Goal: Information Seeking & Learning: Learn about a topic

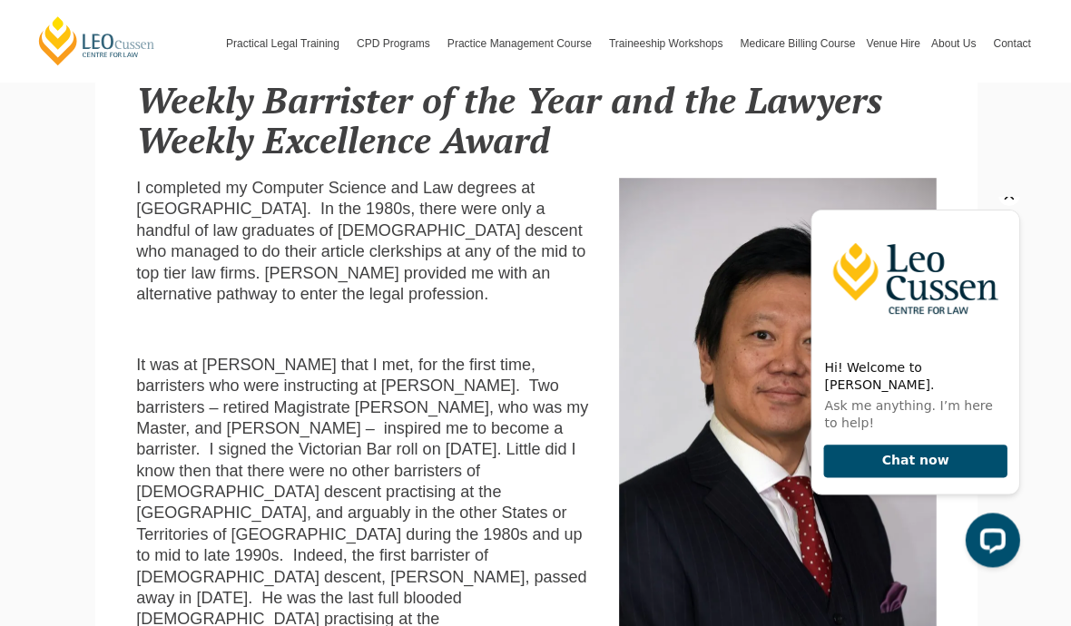
scroll to position [466, 0]
click at [1014, 205] on icon "Hide greeting" at bounding box center [1009, 194] width 22 height 22
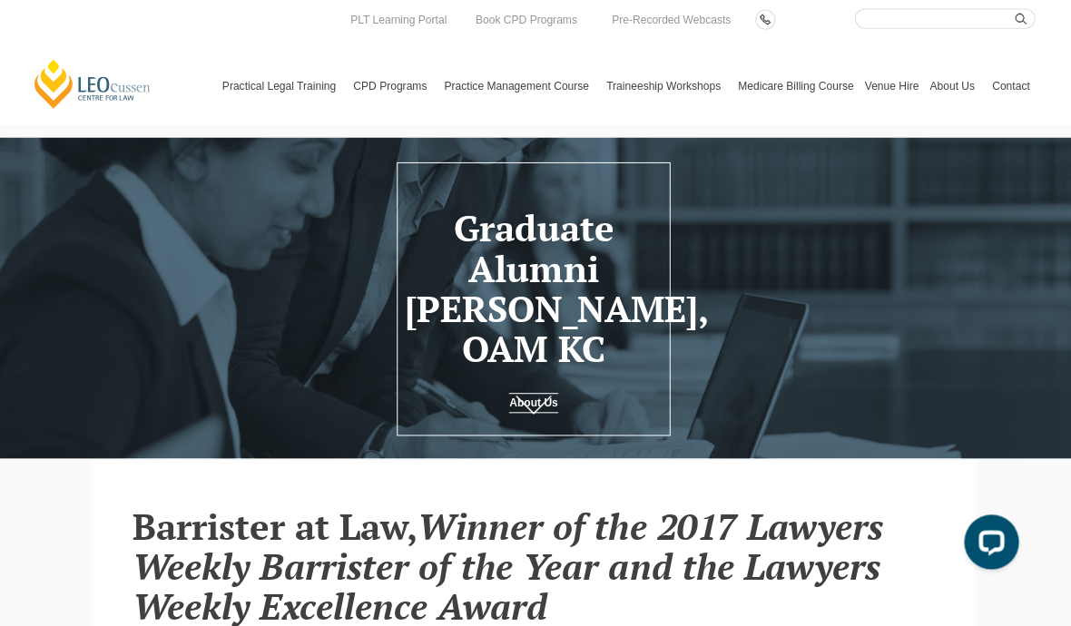
scroll to position [0, 0]
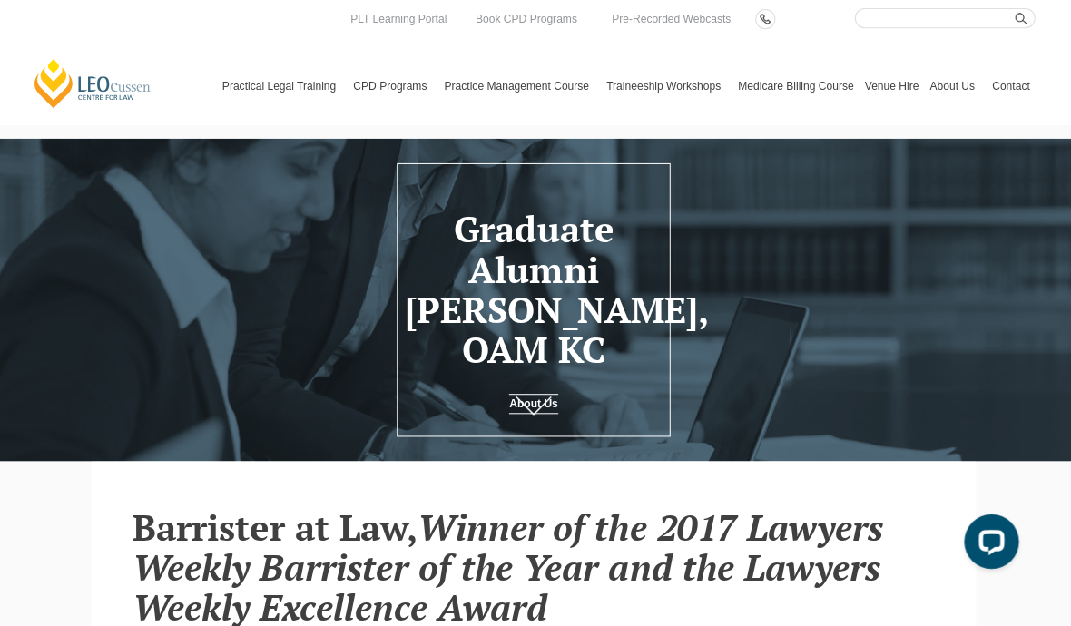
click at [0, 0] on link "By Practice Area of Law" at bounding box center [0, 0] width 0 height 0
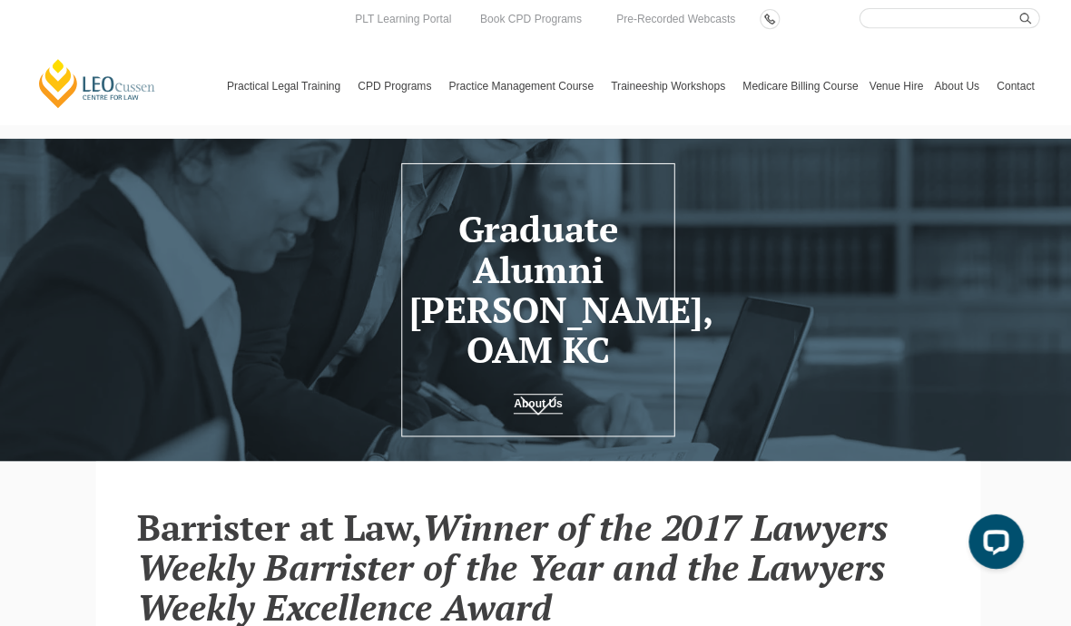
click at [0, 0] on link "By Practice Area of Law" at bounding box center [0, 0] width 0 height 0
click at [0, 0] on link "By Type" at bounding box center [0, 0] width 0 height 0
click at [0, 0] on link "Continuing Professional Development (CPD) Courses" at bounding box center [0, 0] width 0 height 0
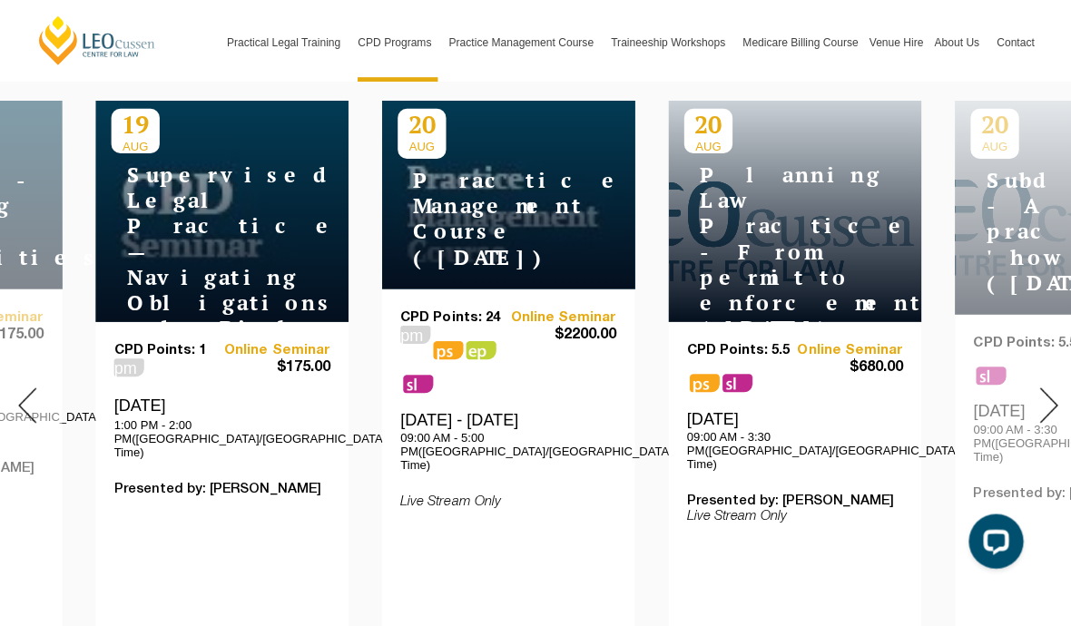
scroll to position [735, 0]
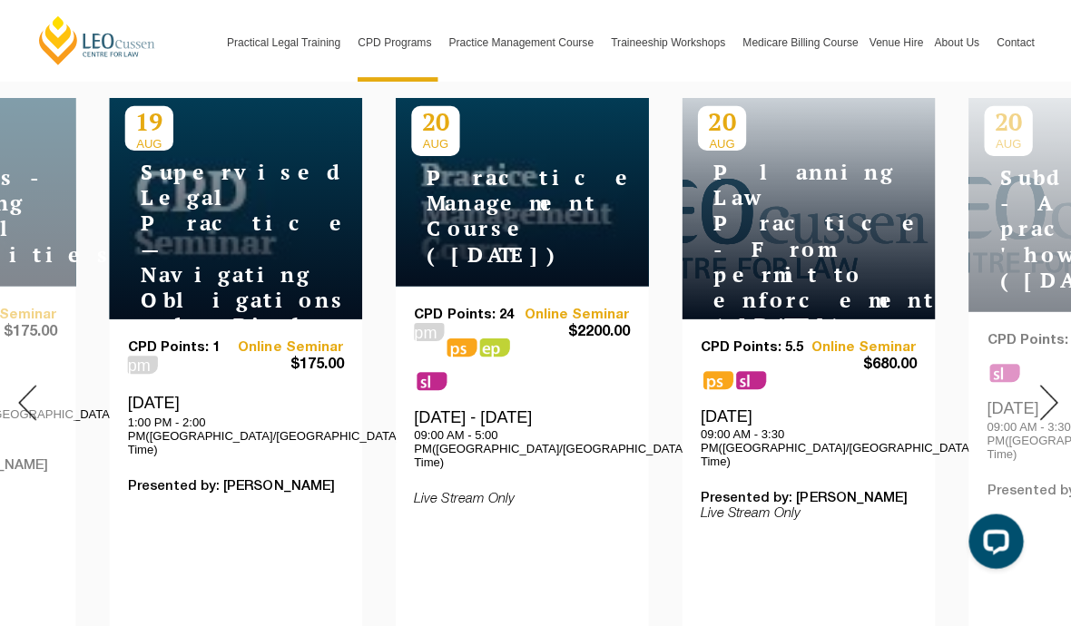
click at [1043, 383] on img at bounding box center [1044, 400] width 18 height 35
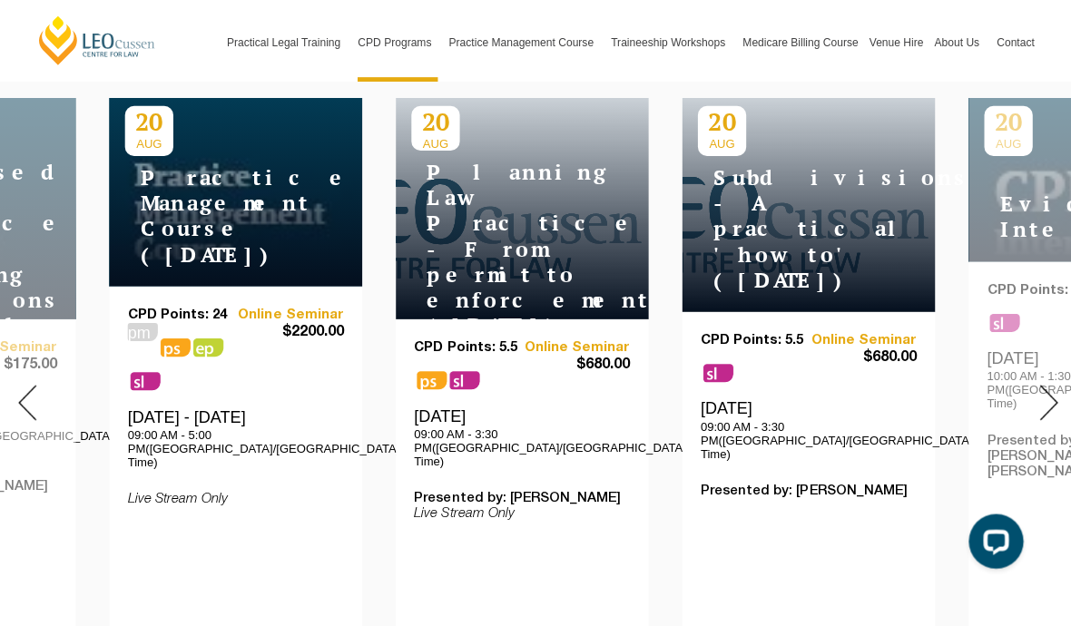
click at [1037, 383] on img at bounding box center [1044, 400] width 18 height 35
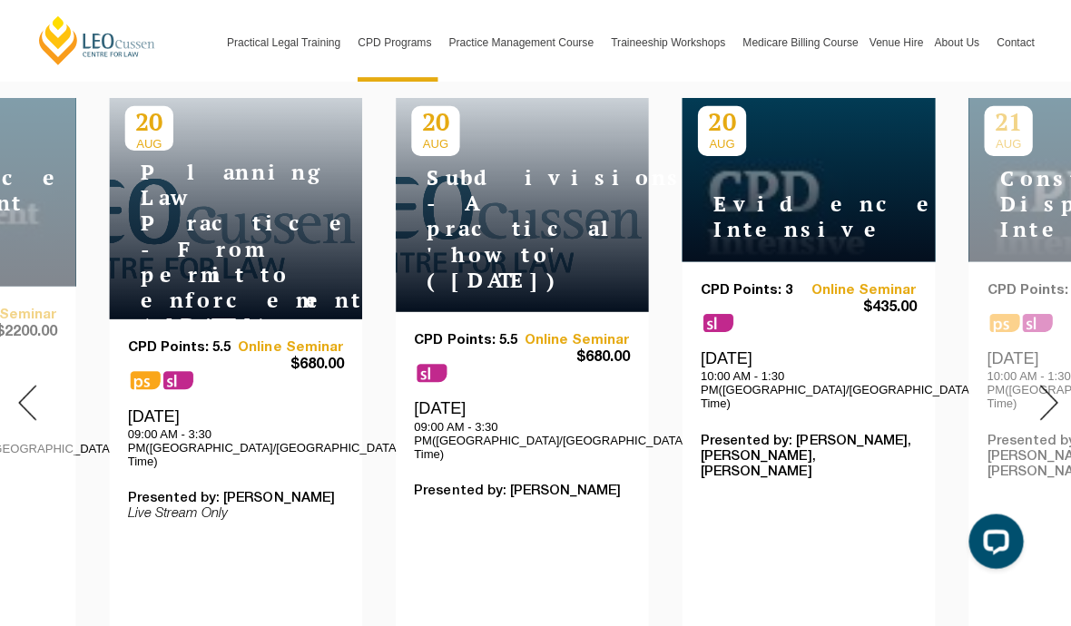
click at [1040, 383] on img at bounding box center [1044, 400] width 18 height 35
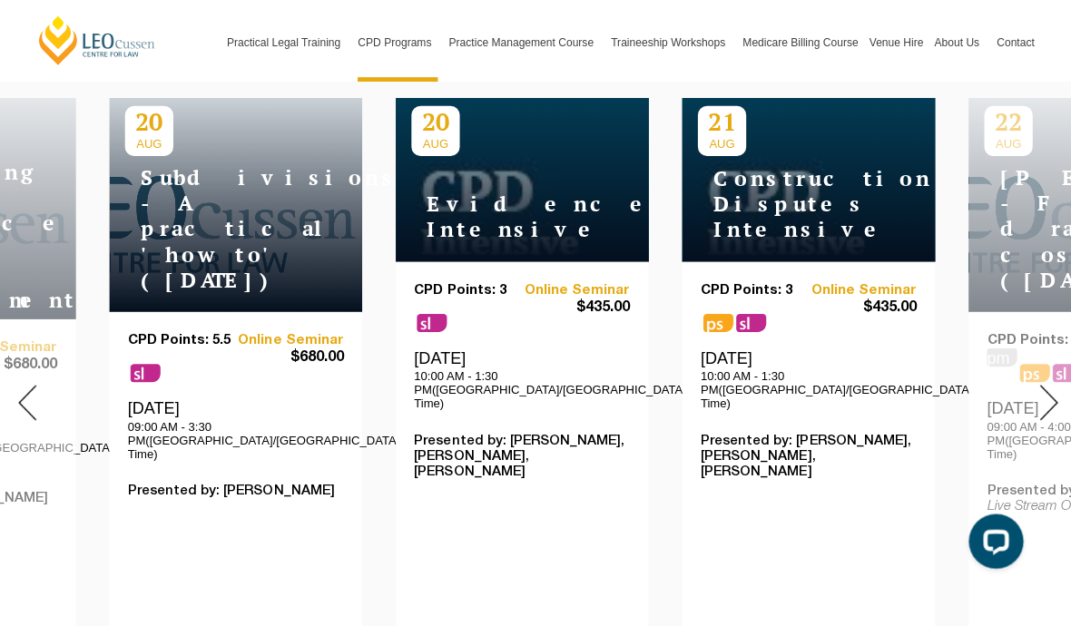
click at [1040, 383] on img at bounding box center [1044, 400] width 18 height 35
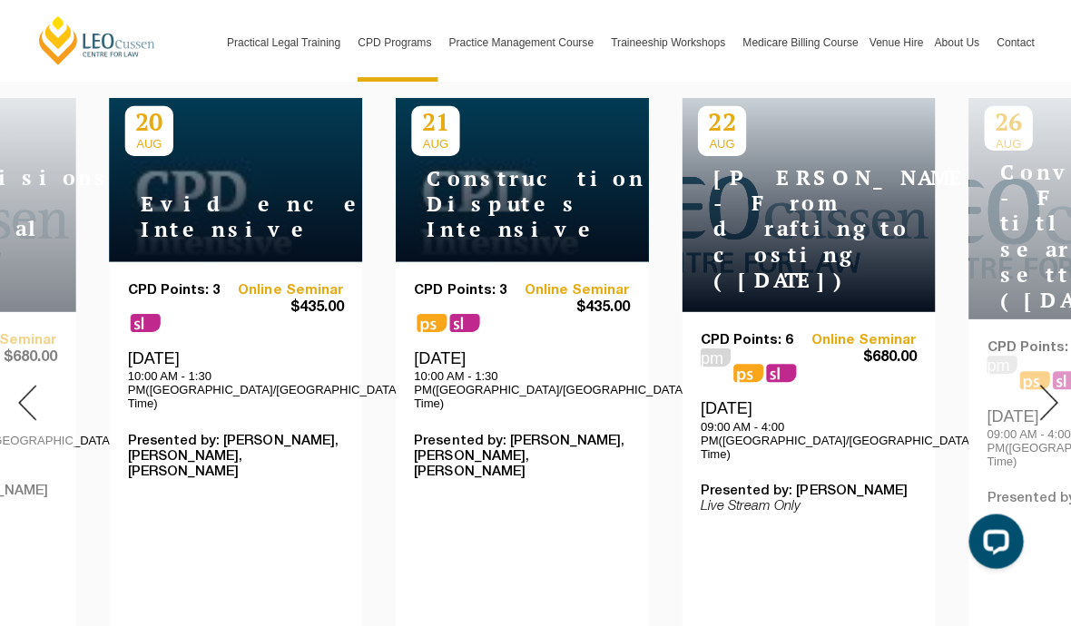
click at [1039, 383] on img at bounding box center [1044, 400] width 18 height 35
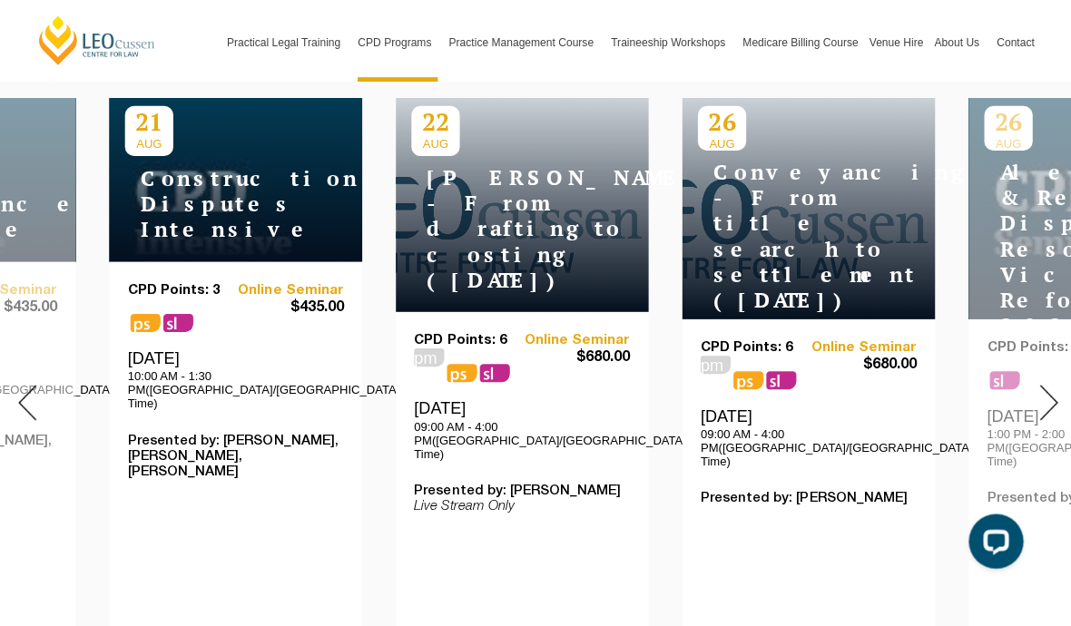
click at [1051, 383] on img at bounding box center [1044, 400] width 18 height 35
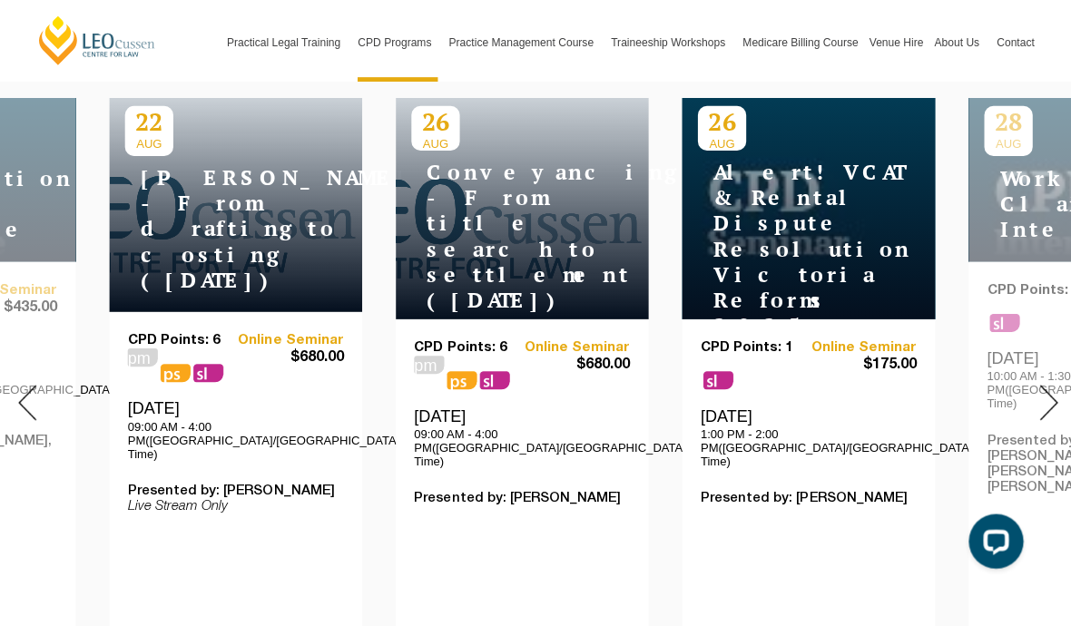
click at [1040, 383] on img at bounding box center [1044, 400] width 18 height 35
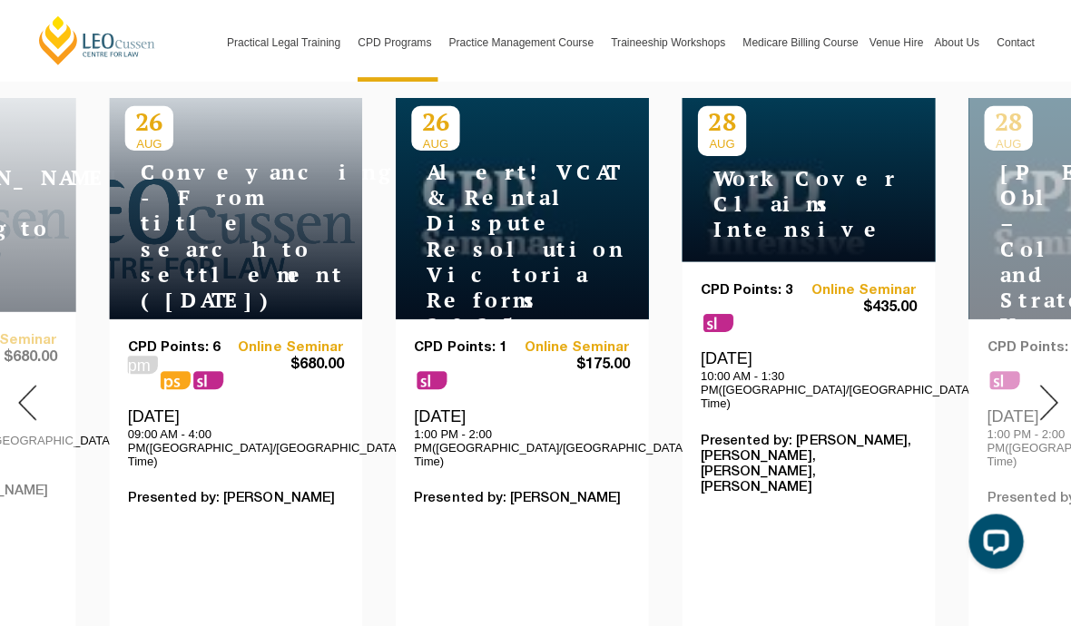
click at [1037, 383] on img at bounding box center [1044, 400] width 18 height 35
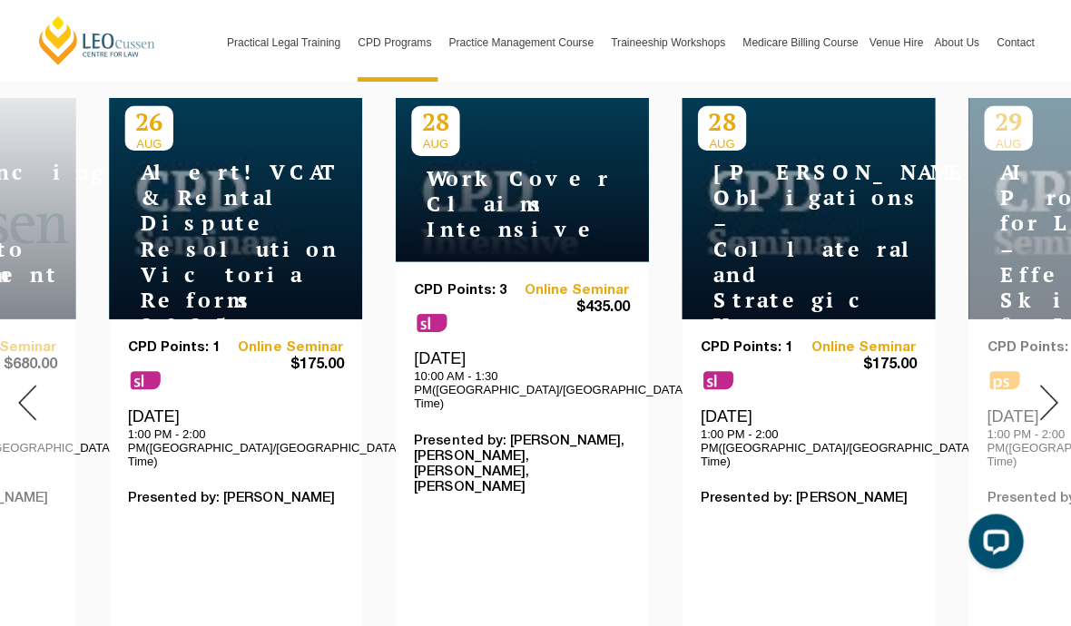
click at [1045, 383] on img at bounding box center [1044, 400] width 18 height 35
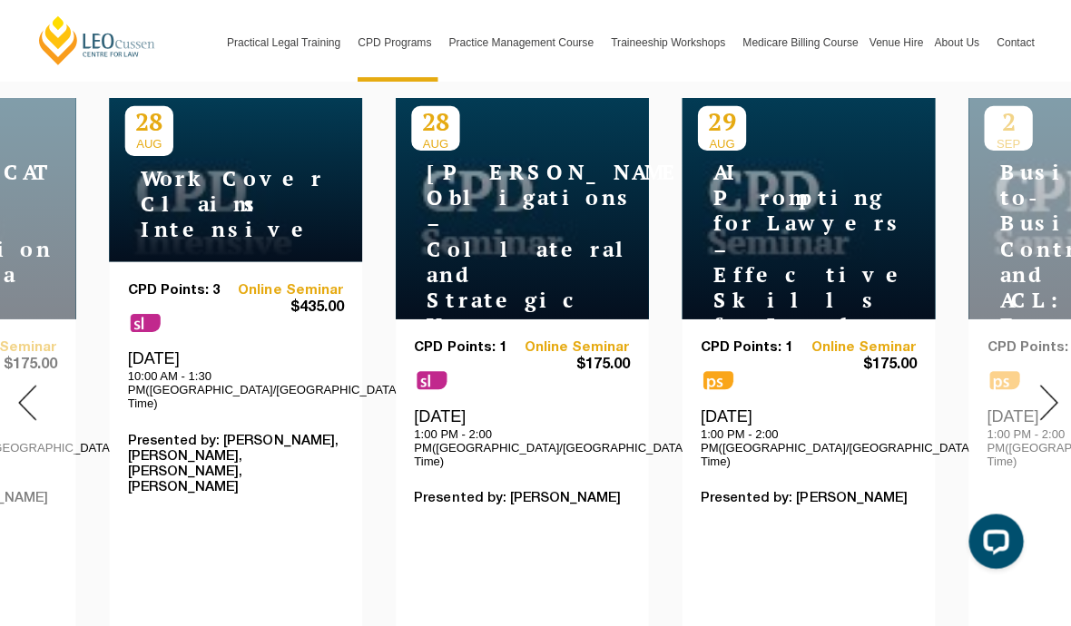
click at [1037, 383] on img at bounding box center [1044, 400] width 18 height 35
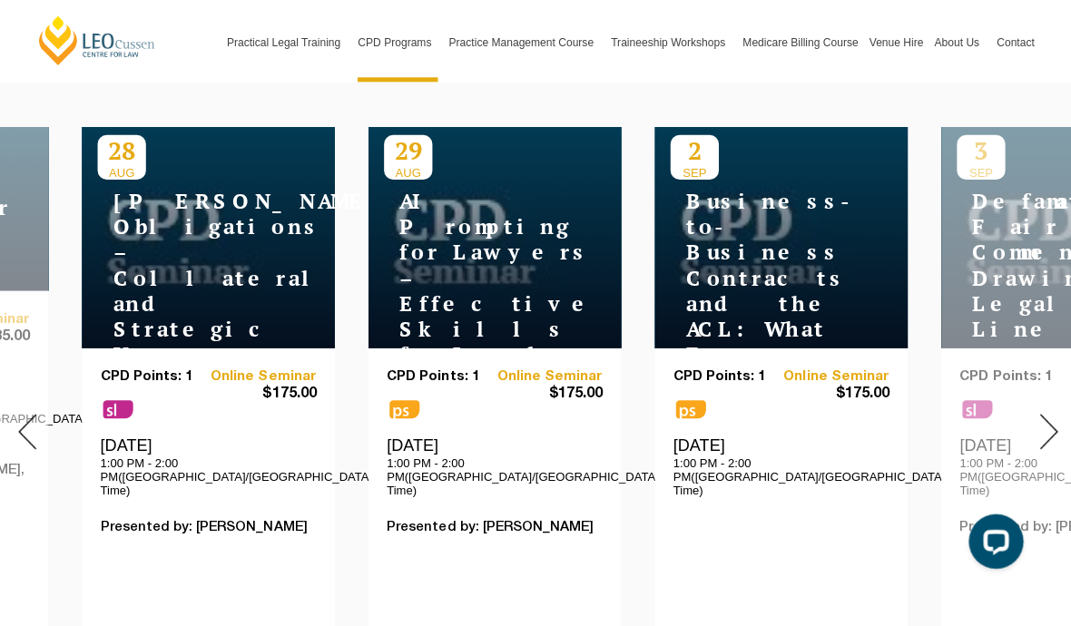
scroll to position [727, 0]
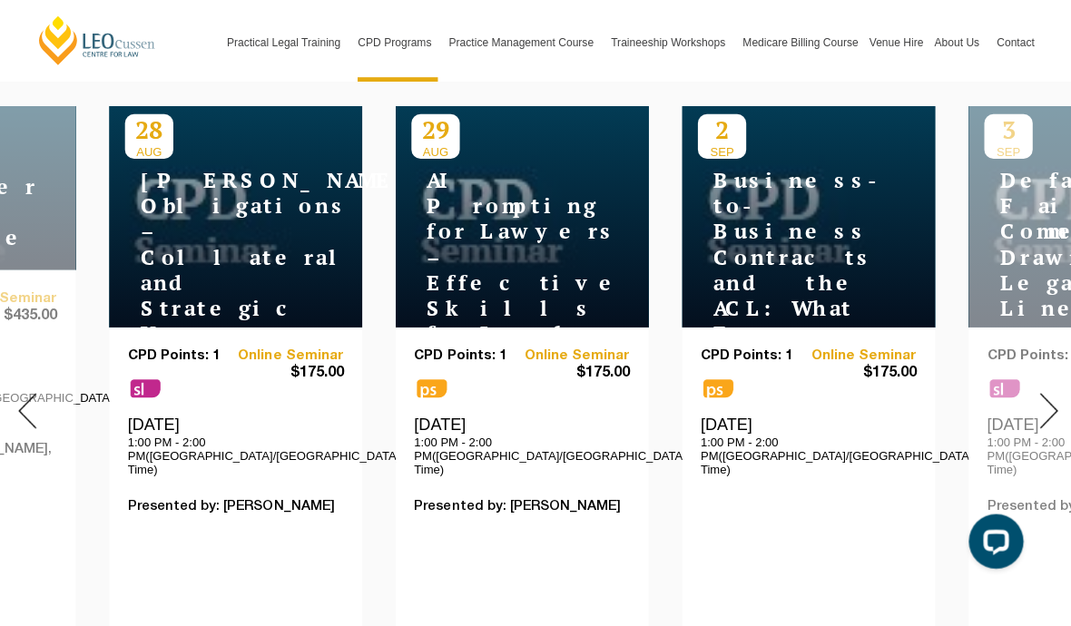
click at [1044, 391] on img at bounding box center [1044, 408] width 18 height 35
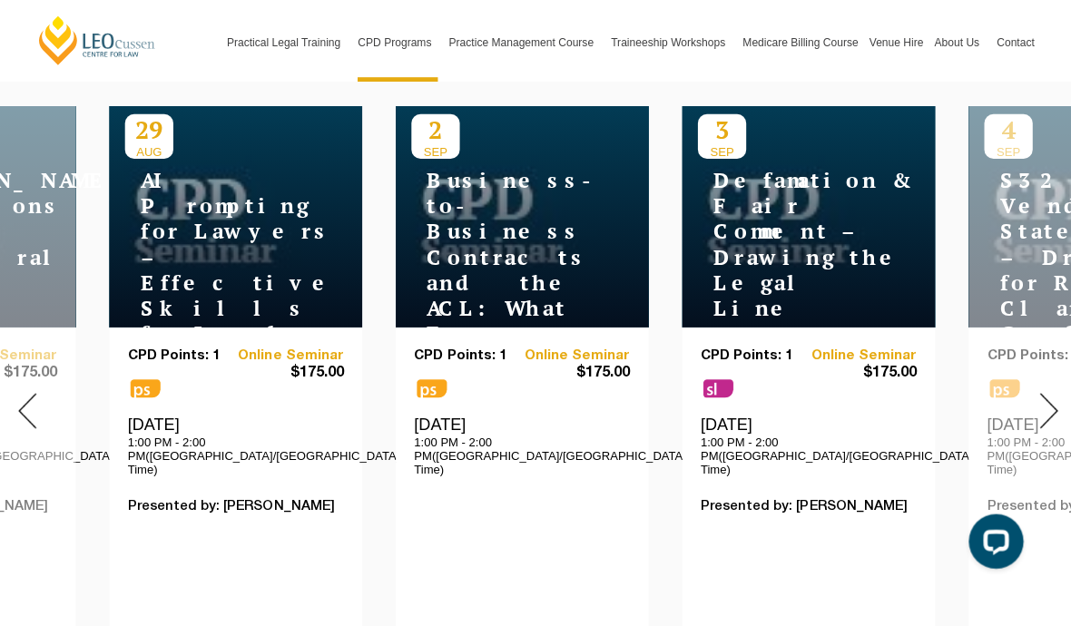
click at [1043, 391] on img at bounding box center [1044, 408] width 18 height 35
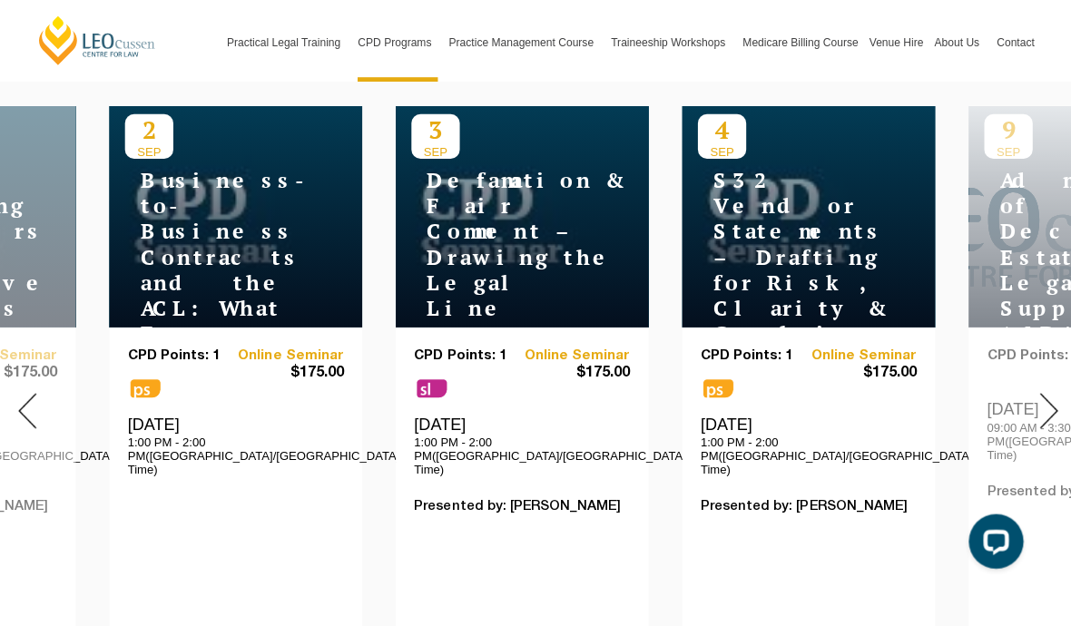
click at [1056, 357] on div at bounding box center [1044, 409] width 54 height 762
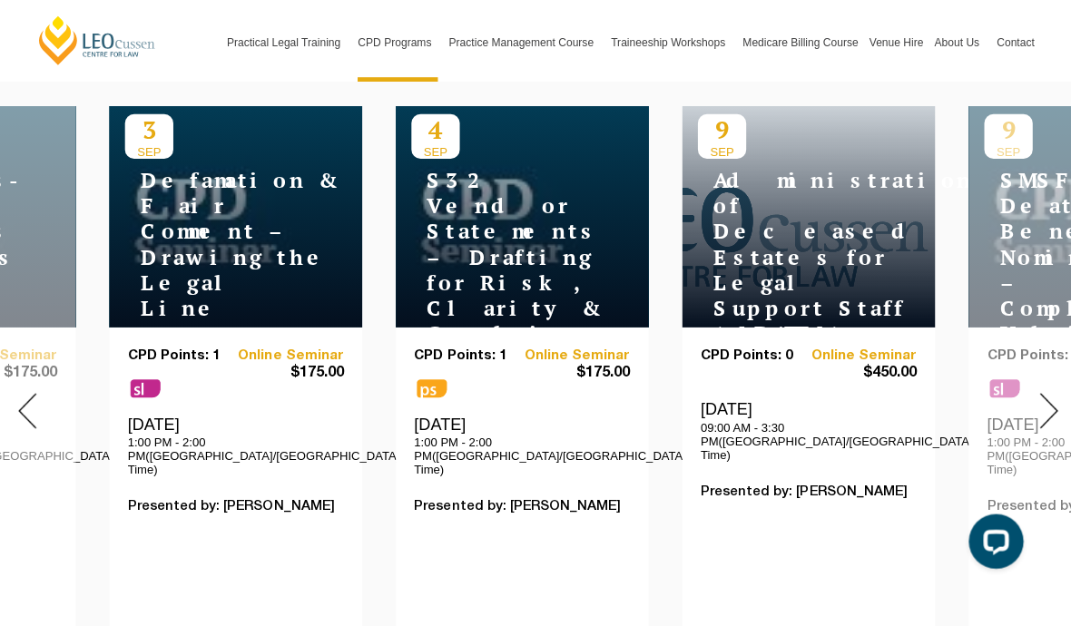
click at [1044, 391] on img at bounding box center [1044, 408] width 18 height 35
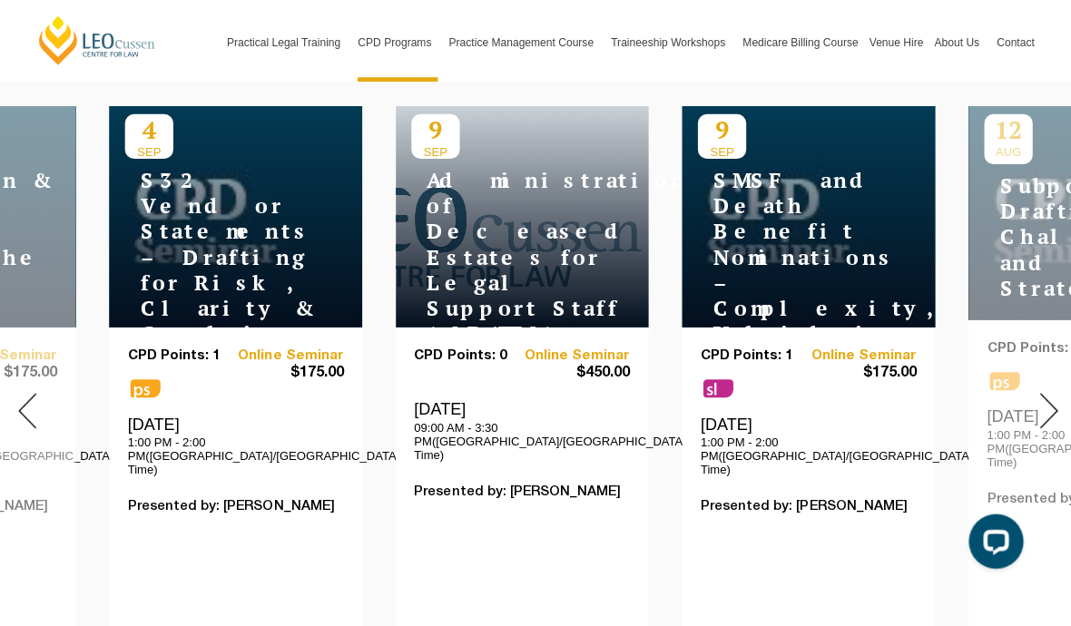
click at [1046, 391] on img at bounding box center [1044, 408] width 18 height 35
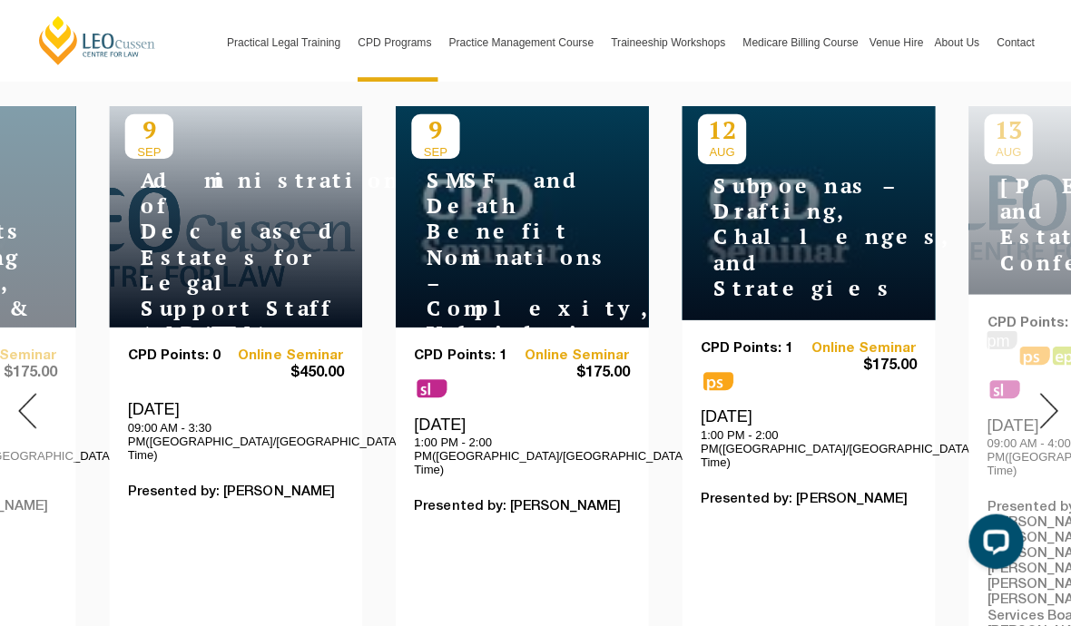
click at [1045, 391] on img at bounding box center [1044, 408] width 18 height 35
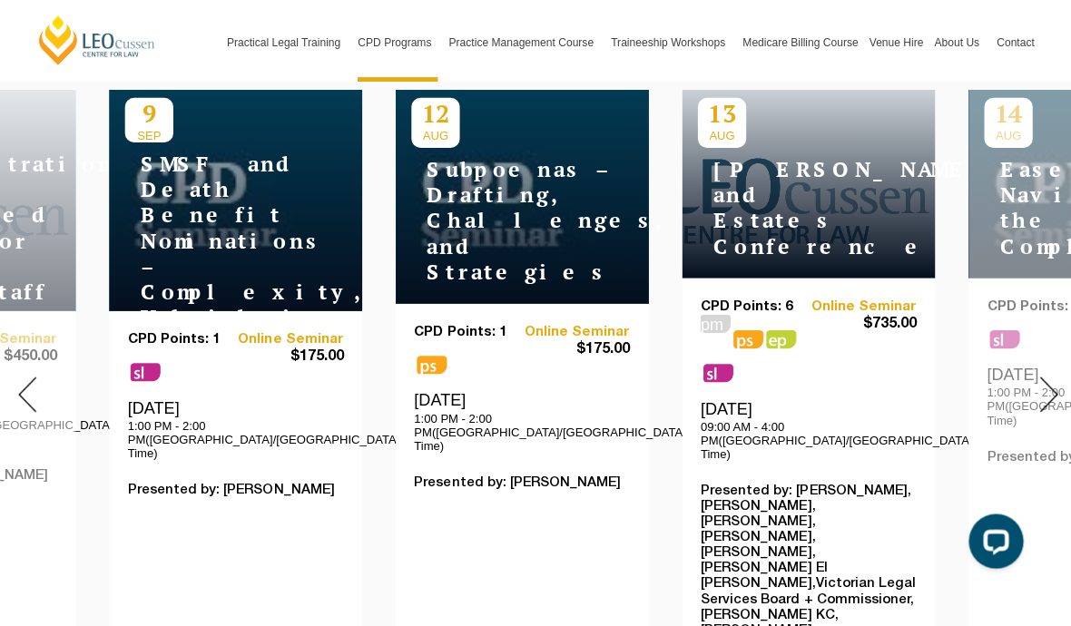
scroll to position [737, 0]
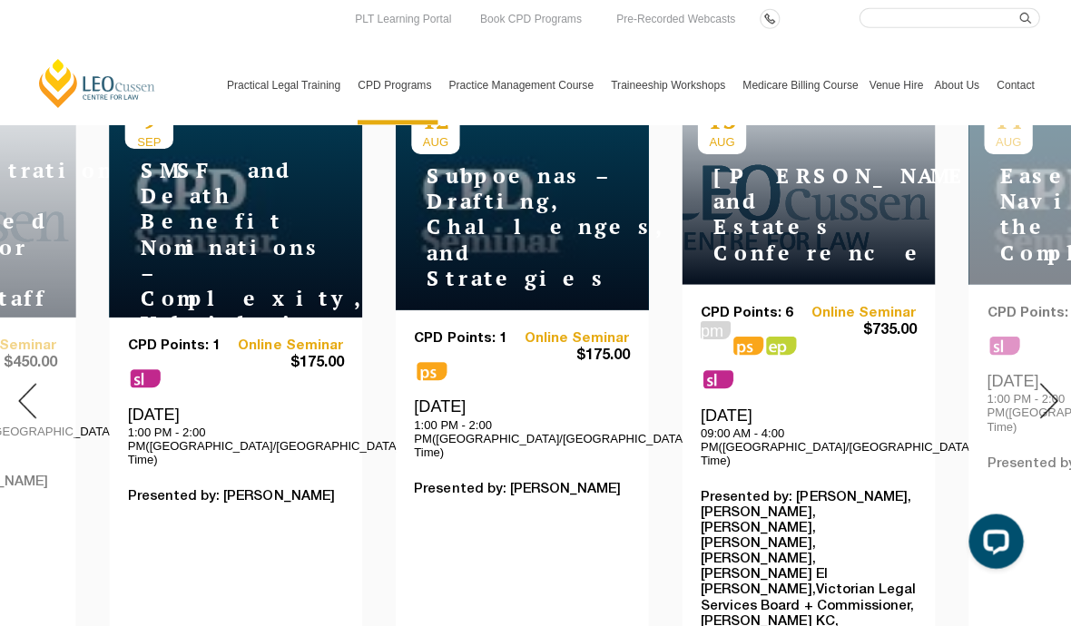
click at [0, 0] on link "About [PERSON_NAME]" at bounding box center [0, 0] width 0 height 0
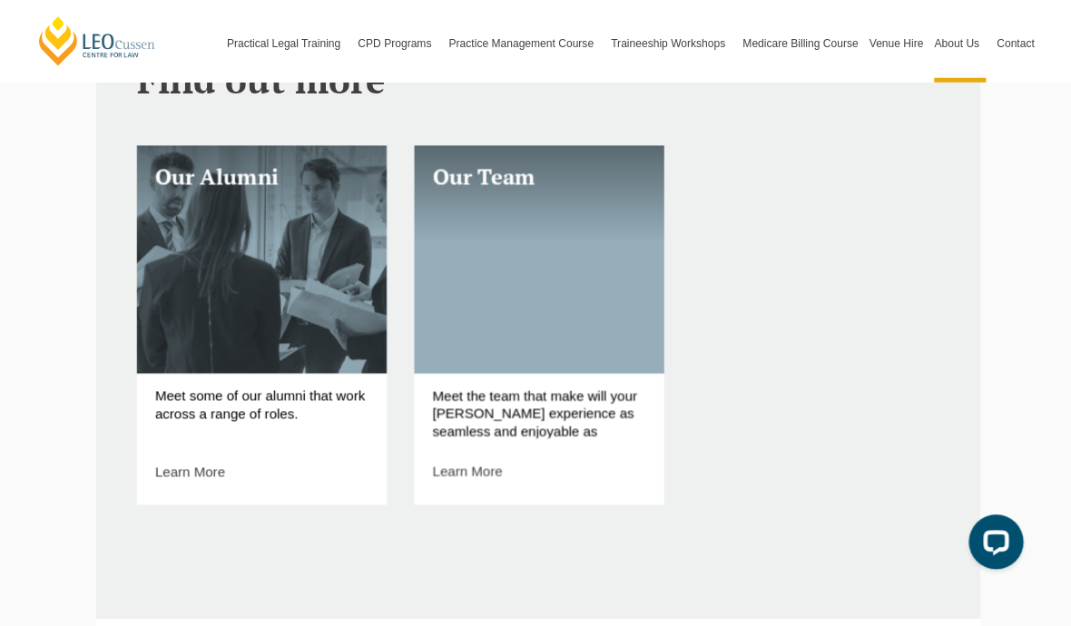
scroll to position [996, 0]
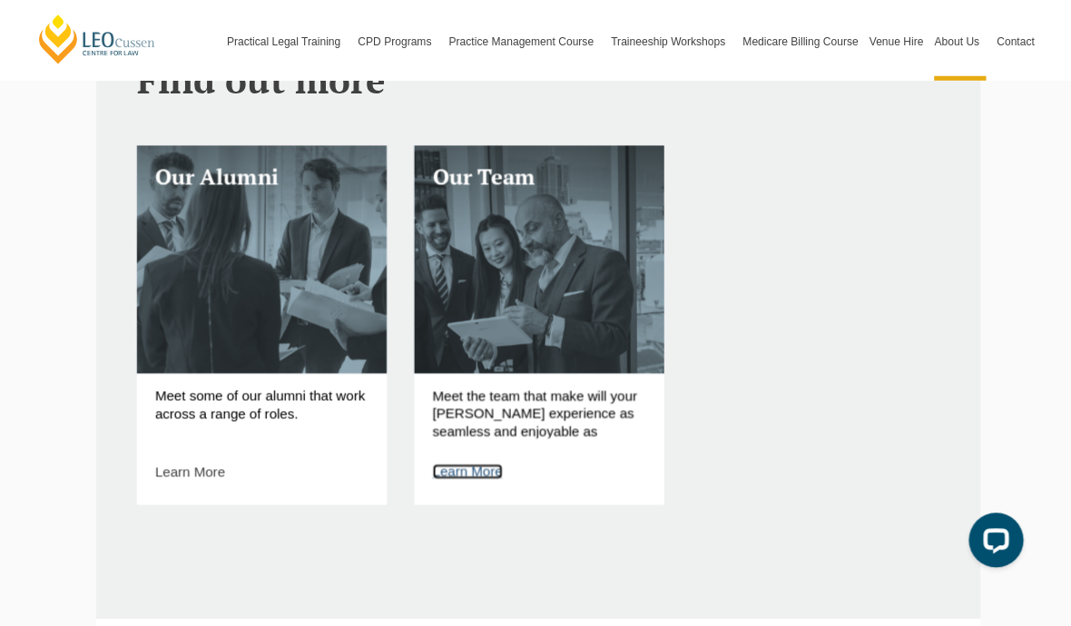
click at [463, 463] on link "Learn More" at bounding box center [465, 470] width 70 height 15
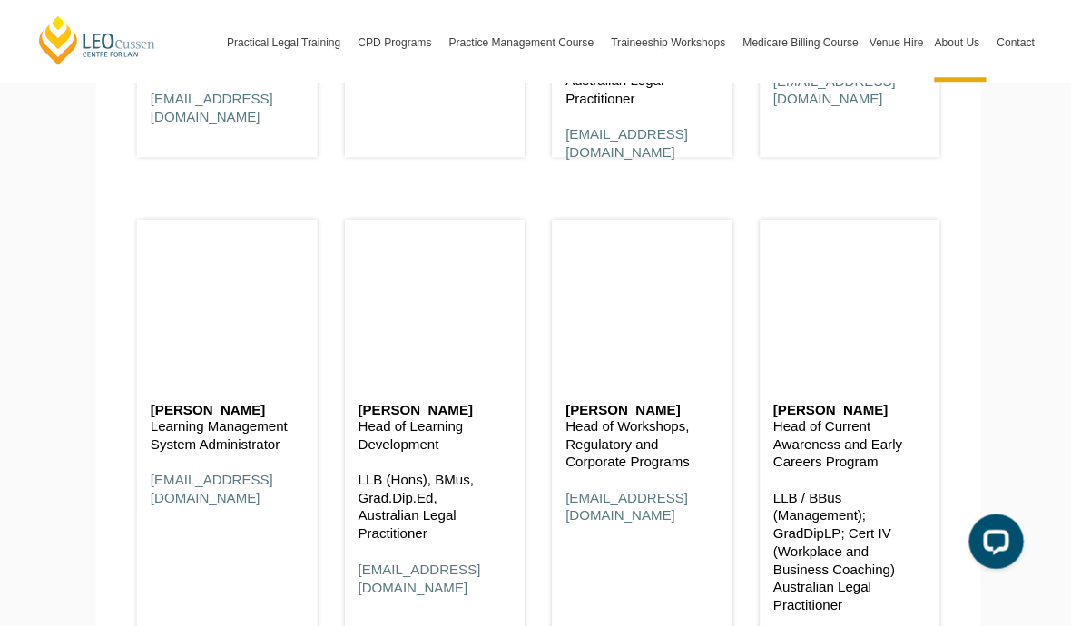
scroll to position [8084, 0]
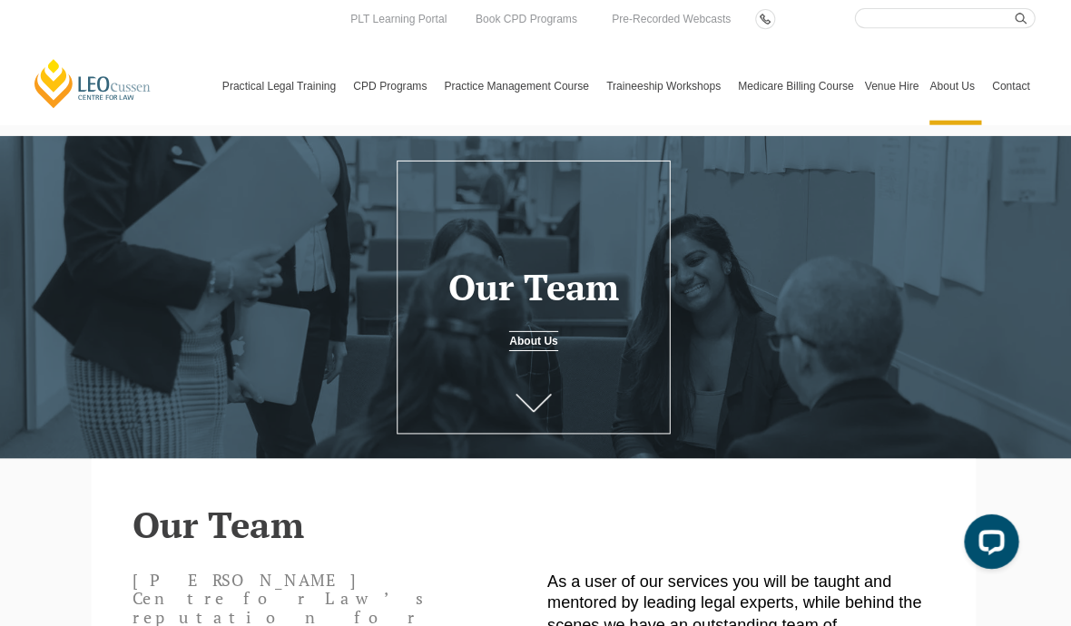
scroll to position [0, 0]
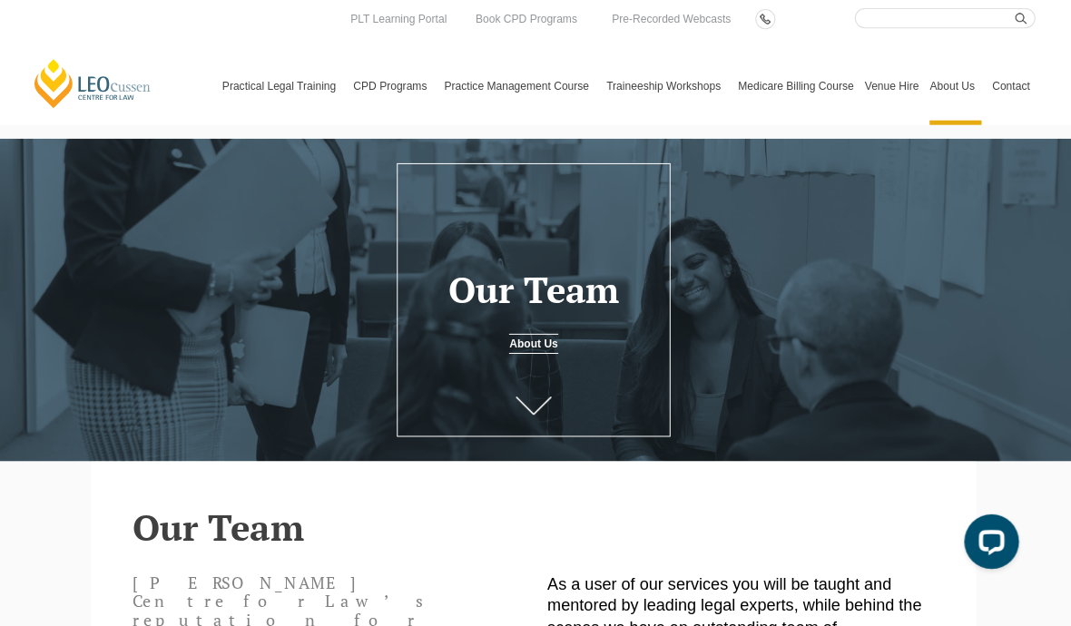
click at [794, 82] on link "Medicare Billing Course" at bounding box center [797, 85] width 126 height 78
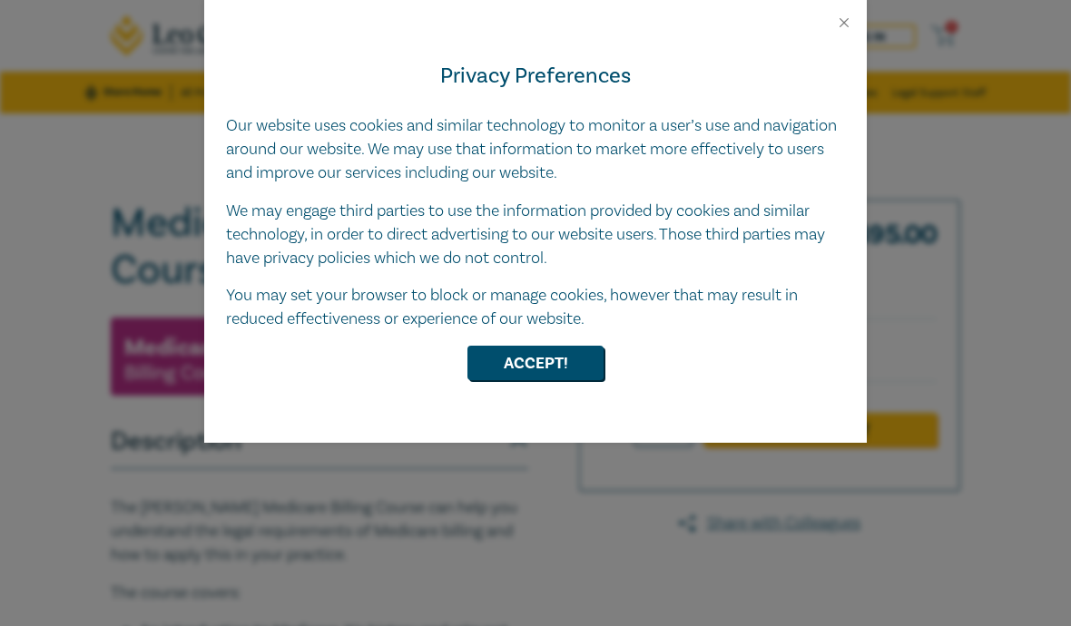
click at [664, 378] on div "Privacy Preferences Our website uses cookies and similar technology to monitor …" at bounding box center [535, 237] width 663 height 412
click at [675, 358] on div "Accept!" at bounding box center [535, 363] width 619 height 35
click at [641, 385] on div "Privacy Preferences Our website uses cookies and similar technology to monitor …" at bounding box center [535, 237] width 663 height 412
click at [861, 23] on div at bounding box center [535, 15] width 663 height 31
click at [853, 15] on div at bounding box center [535, 15] width 663 height 31
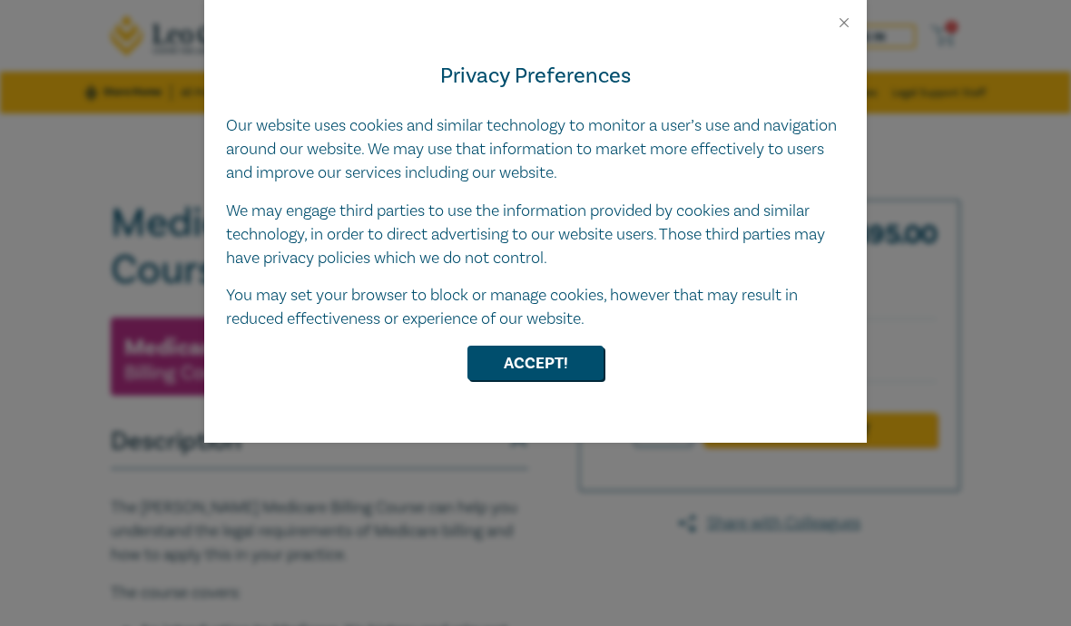
click at [855, 5] on div at bounding box center [535, 15] width 663 height 31
click at [673, 363] on div "Accept!" at bounding box center [535, 363] width 619 height 35
click at [849, 23] on button "Close" at bounding box center [844, 23] width 16 height 16
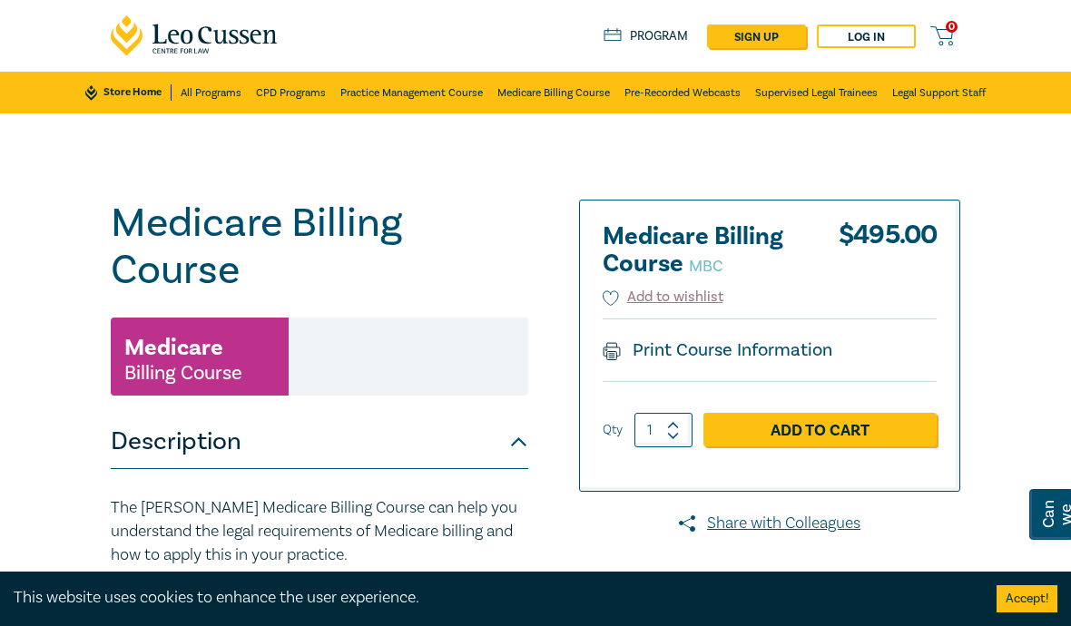
click at [825, 94] on link "Supervised Legal Trainees" at bounding box center [816, 93] width 123 height 42
